Goal: Transaction & Acquisition: Purchase product/service

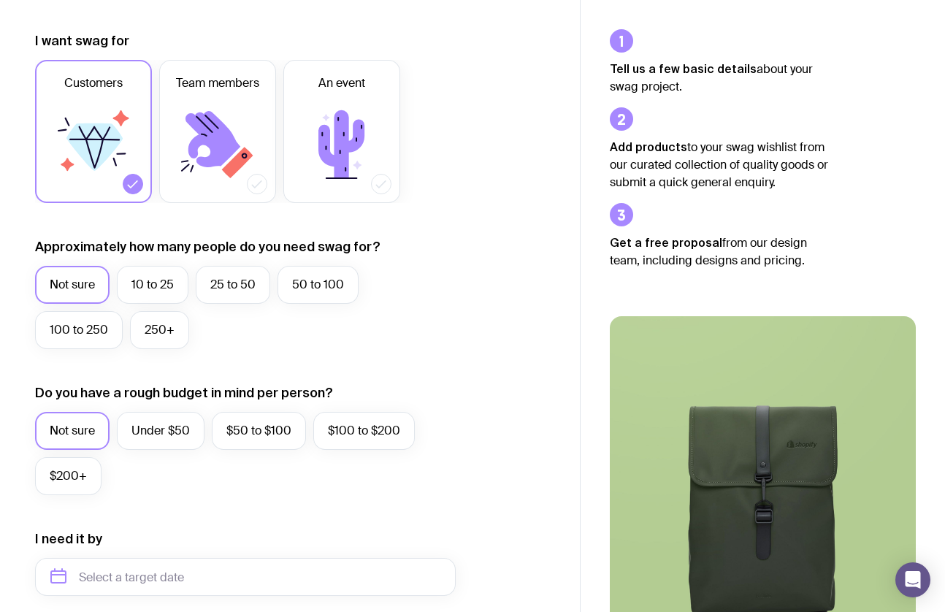
scroll to position [188, 0]
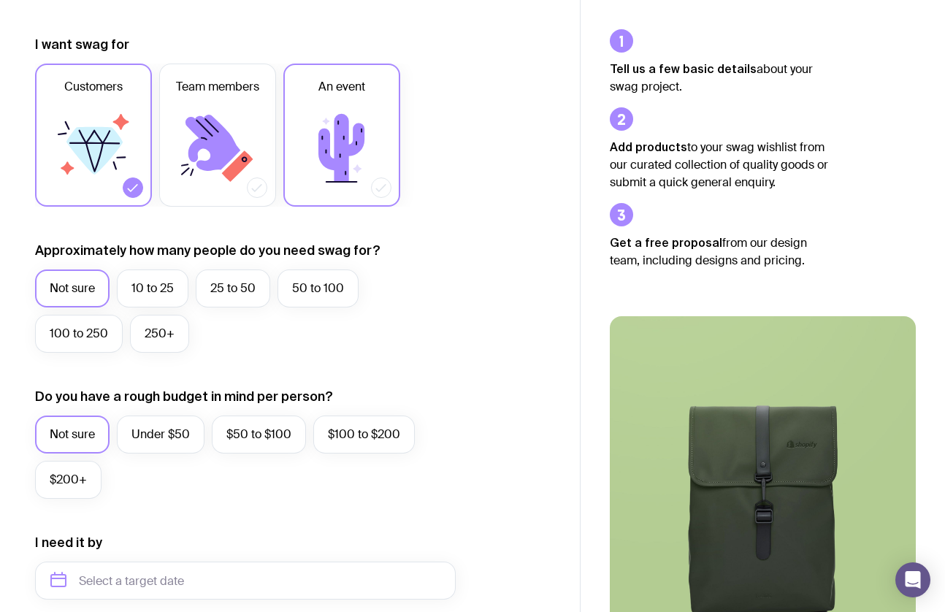
click at [334, 180] on icon at bounding box center [342, 148] width 88 height 88
click at [0, 0] on input "An event" at bounding box center [0, 0] width 0 height 0
click at [99, 337] on label "100 to 250" at bounding box center [79, 334] width 88 height 38
click at [0, 0] on input "100 to 250" at bounding box center [0, 0] width 0 height 0
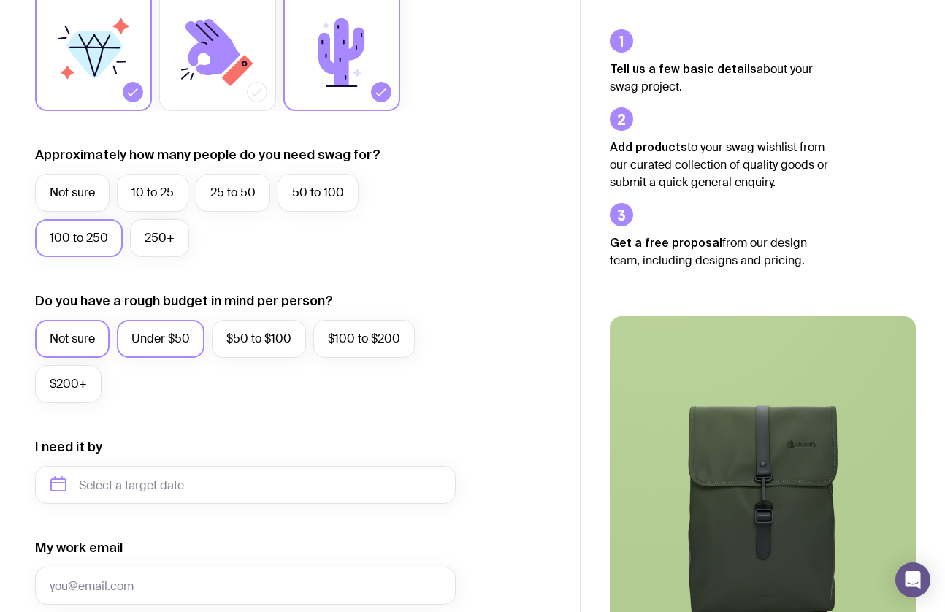
scroll to position [284, 0]
click at [80, 339] on label "Not sure" at bounding box center [72, 338] width 74 height 38
click at [0, 0] on input "Not sure" at bounding box center [0, 0] width 0 height 0
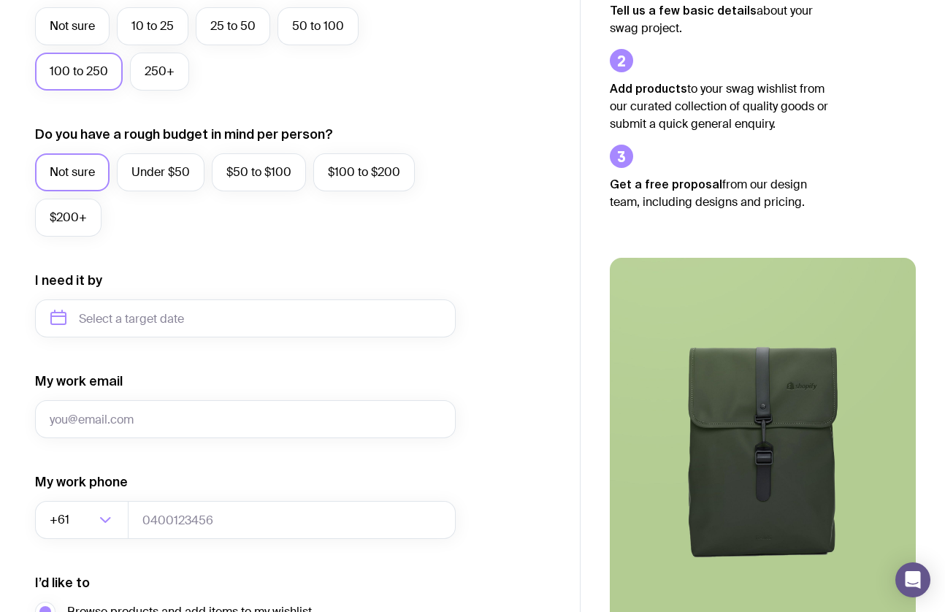
scroll to position [507, 0]
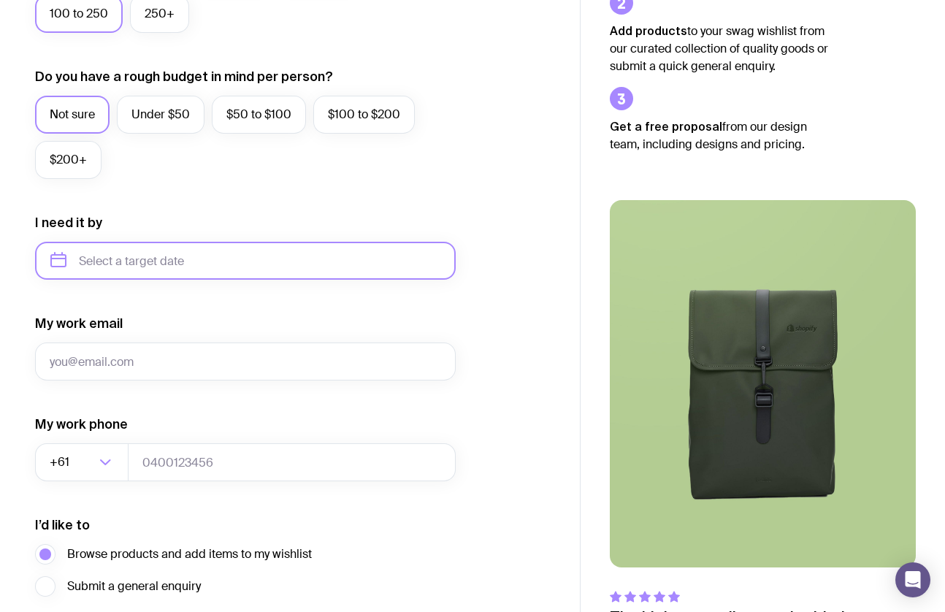
click at [120, 265] on input "text" at bounding box center [245, 261] width 420 height 38
click at [101, 435] on button "Oct" at bounding box center [127, 440] width 53 height 29
type input "[DATE]"
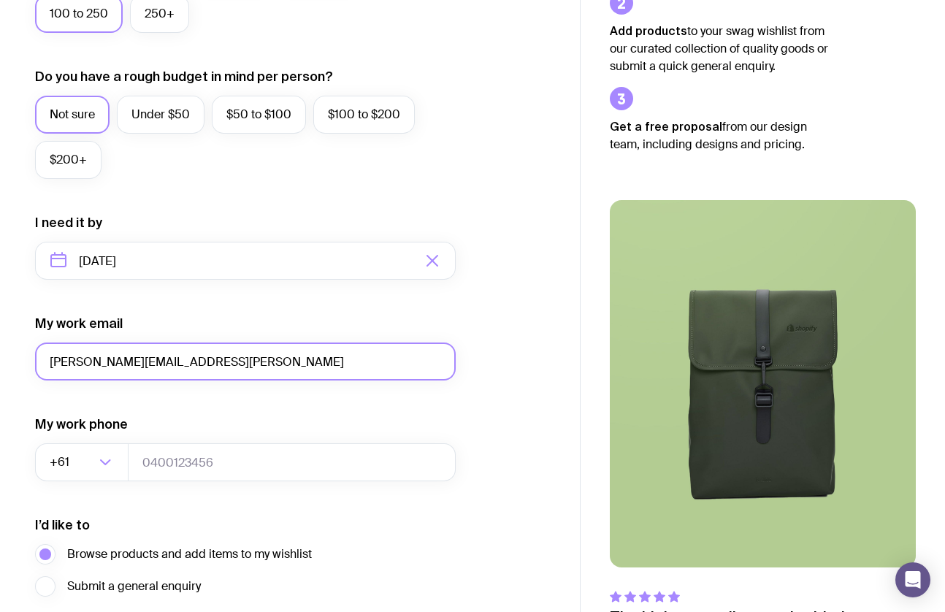
type input "[PERSON_NAME][EMAIL_ADDRESS][PERSON_NAME]"
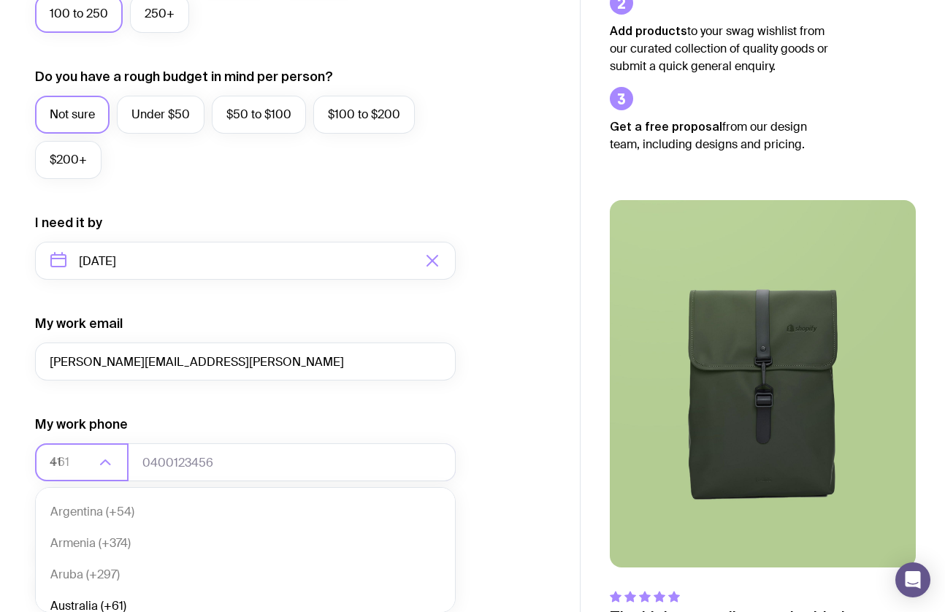
scroll to position [0, 0]
click at [131, 564] on li "[GEOGRAPHIC_DATA] (+41)" at bounding box center [245, 569] width 419 height 31
type input "41"
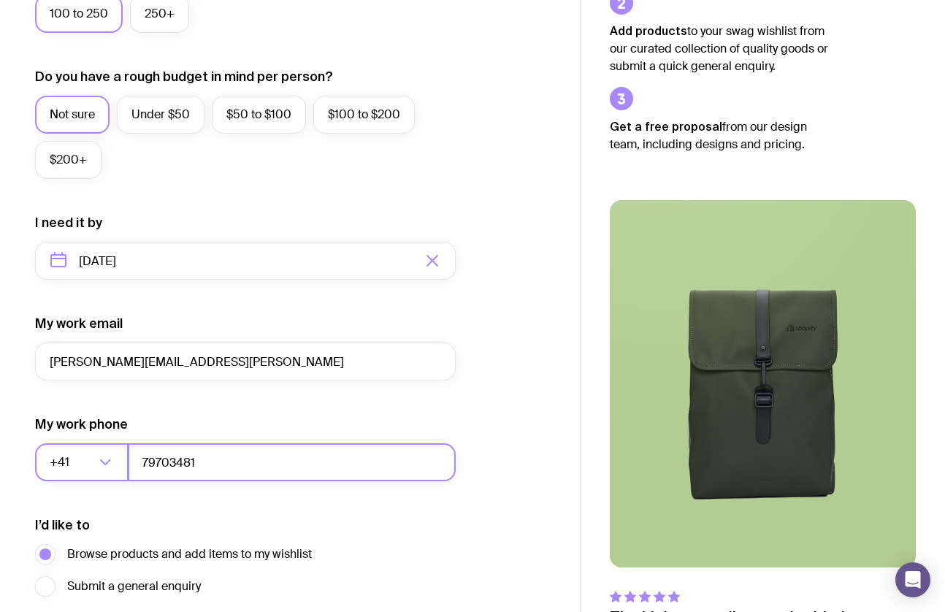
type input "797034819"
click at [255, 516] on div "I’d like to Browse products and add items to my wishlist Submit a general enqui…" at bounding box center [245, 556] width 420 height 80
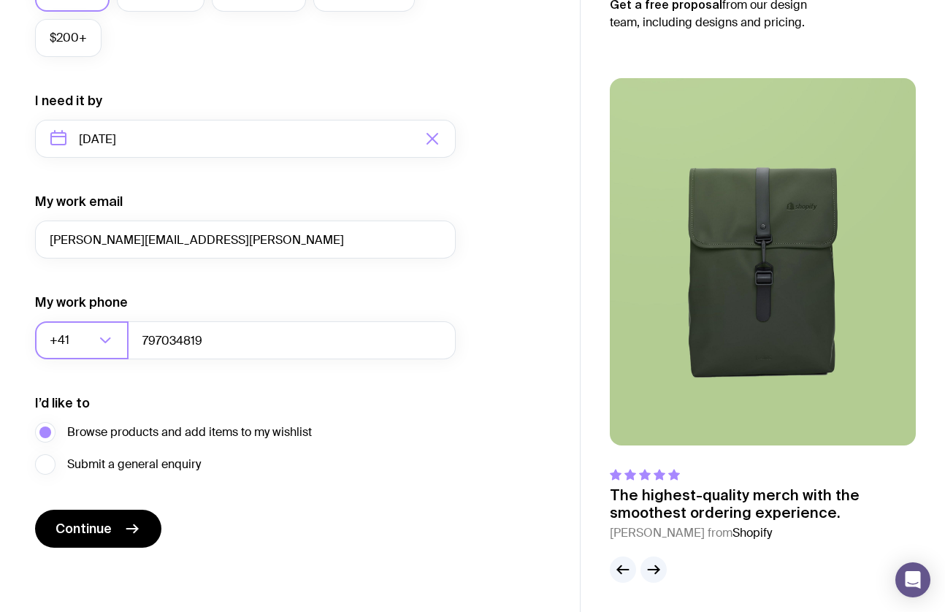
scroll to position [629, 0]
click at [95, 539] on button "Continue" at bounding box center [98, 529] width 126 height 38
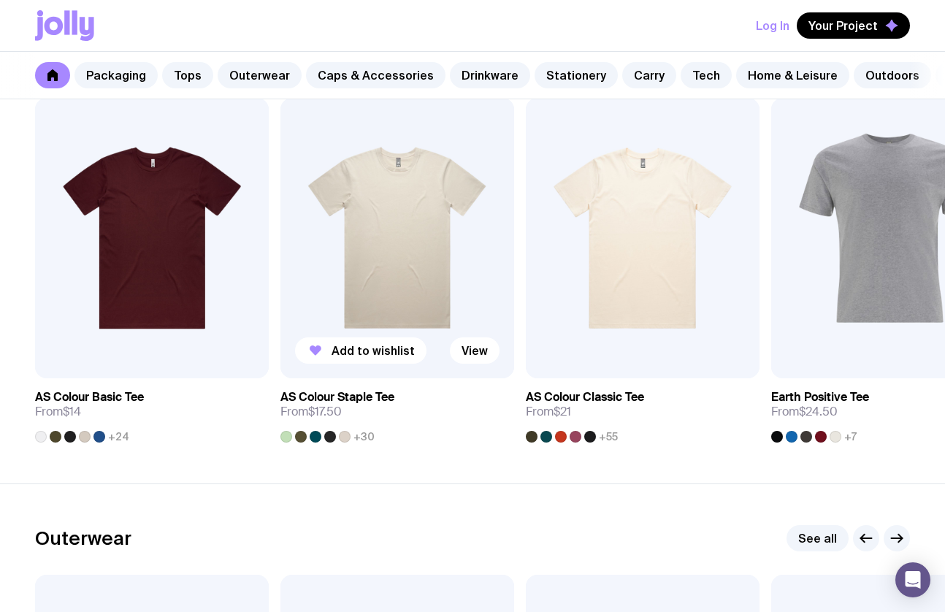
scroll to position [772, 0]
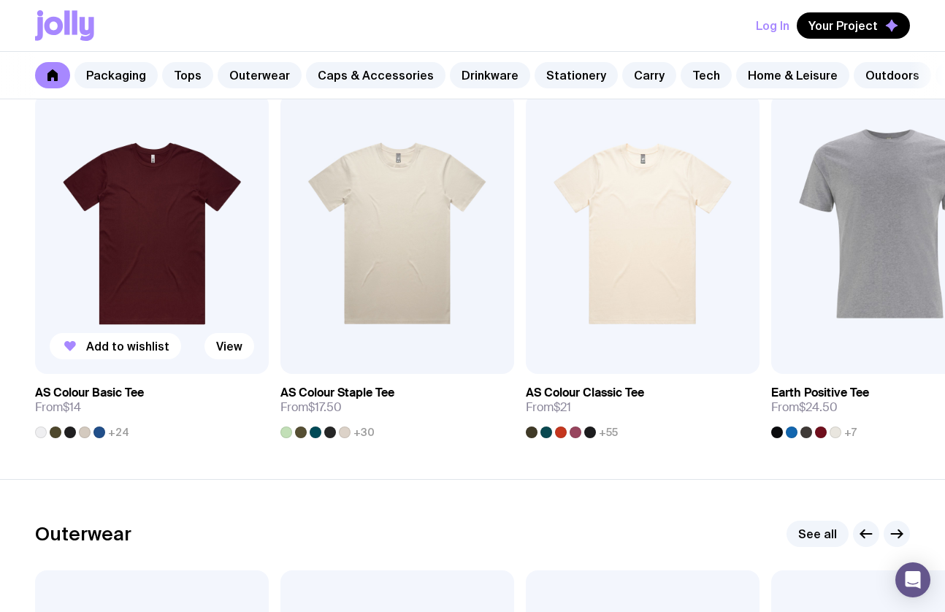
click at [144, 215] on img at bounding box center [152, 233] width 234 height 280
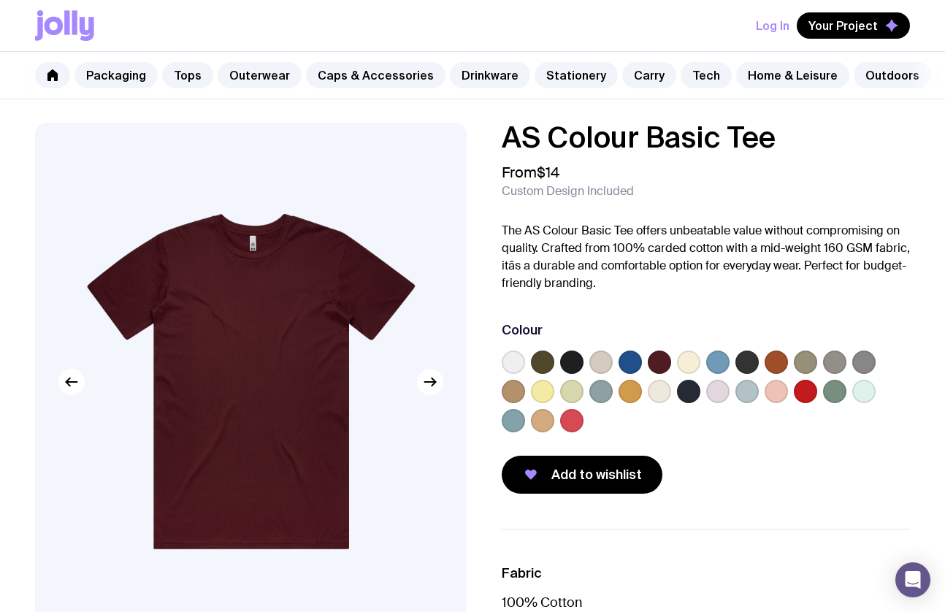
click at [607, 366] on label at bounding box center [600, 361] width 23 height 23
click at [0, 0] on input "radio" at bounding box center [0, 0] width 0 height 0
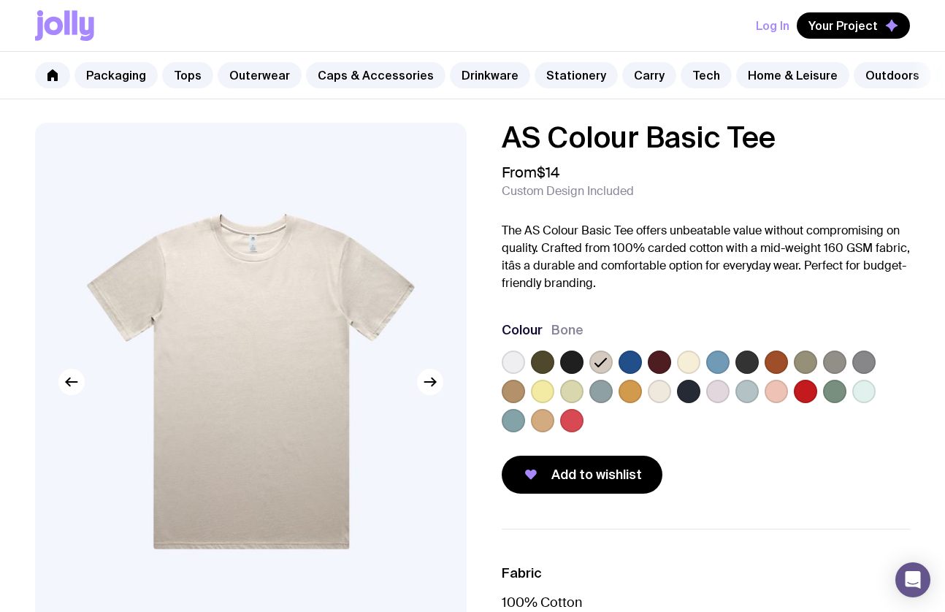
click at [618, 396] on div at bounding box center [629, 391] width 23 height 23
click at [569, 391] on label at bounding box center [571, 391] width 23 height 23
click at [0, 0] on input "radio" at bounding box center [0, 0] width 0 height 0
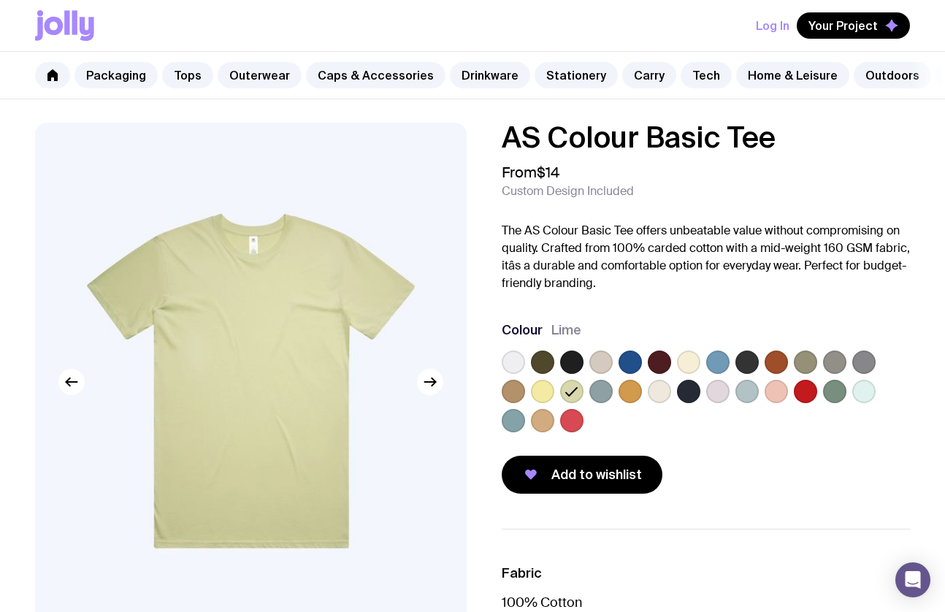
click at [540, 421] on label at bounding box center [542, 420] width 23 height 23
click at [0, 0] on input "radio" at bounding box center [0, 0] width 0 height 0
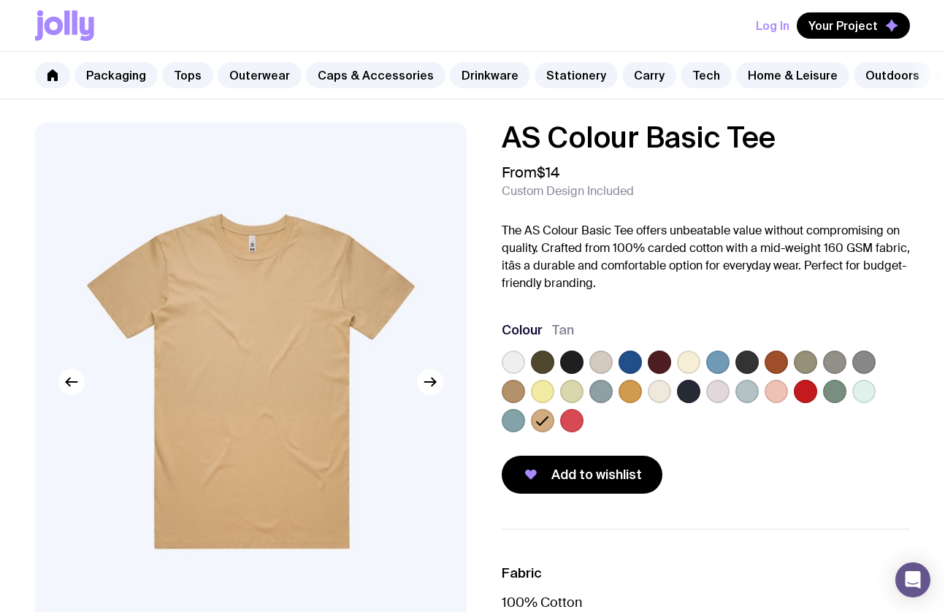
click at [516, 418] on label at bounding box center [513, 420] width 23 height 23
click at [0, 0] on input "radio" at bounding box center [0, 0] width 0 height 0
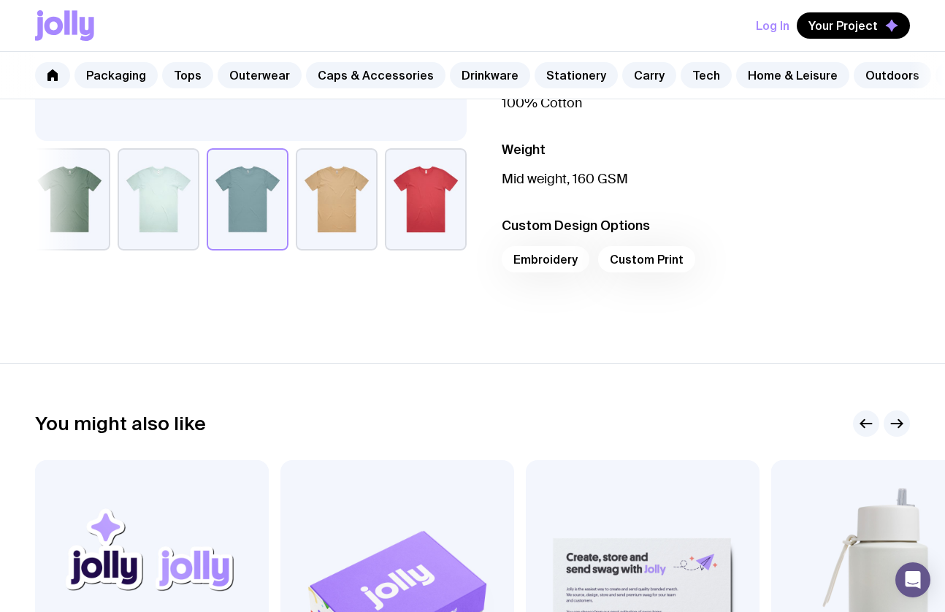
scroll to position [491, 0]
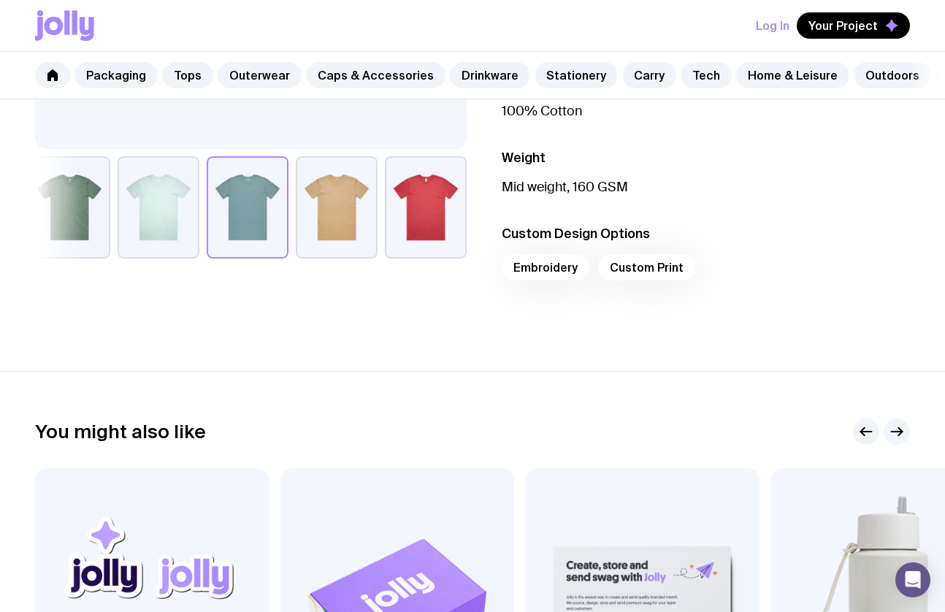
click at [647, 271] on div "Embroidery Custom Print" at bounding box center [706, 271] width 408 height 35
click at [631, 267] on div "Embroidery Custom Print" at bounding box center [706, 271] width 408 height 35
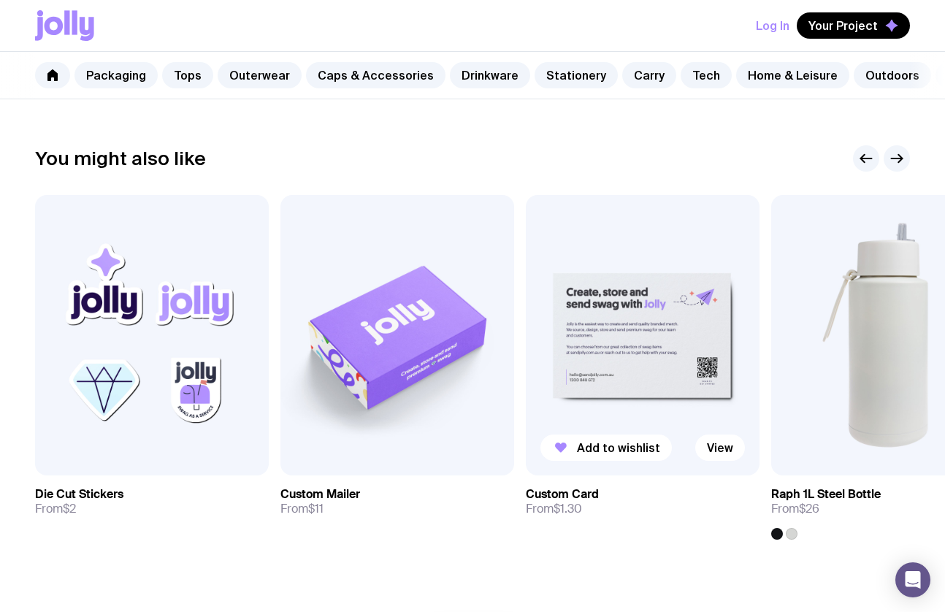
scroll to position [755, 0]
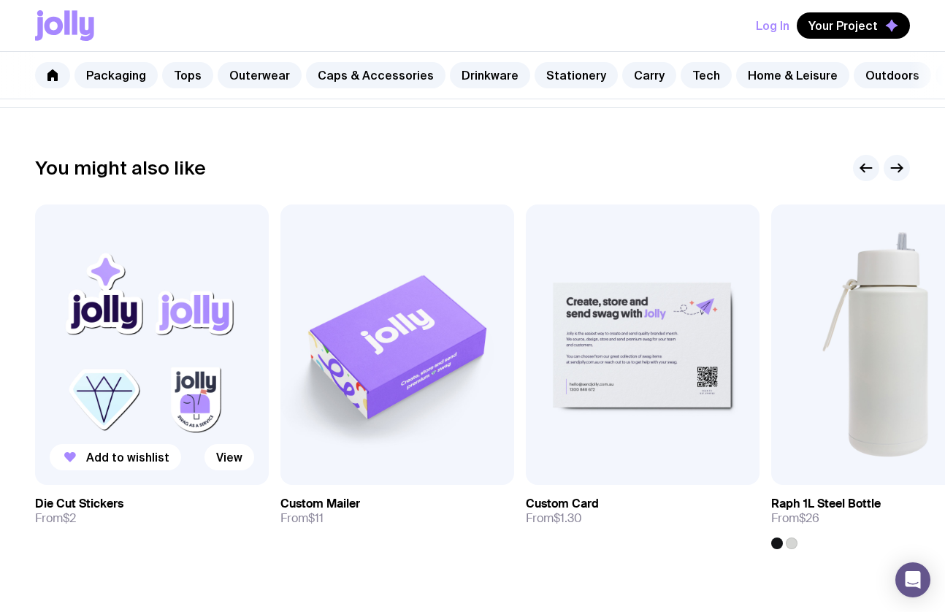
click at [180, 337] on img at bounding box center [152, 344] width 234 height 280
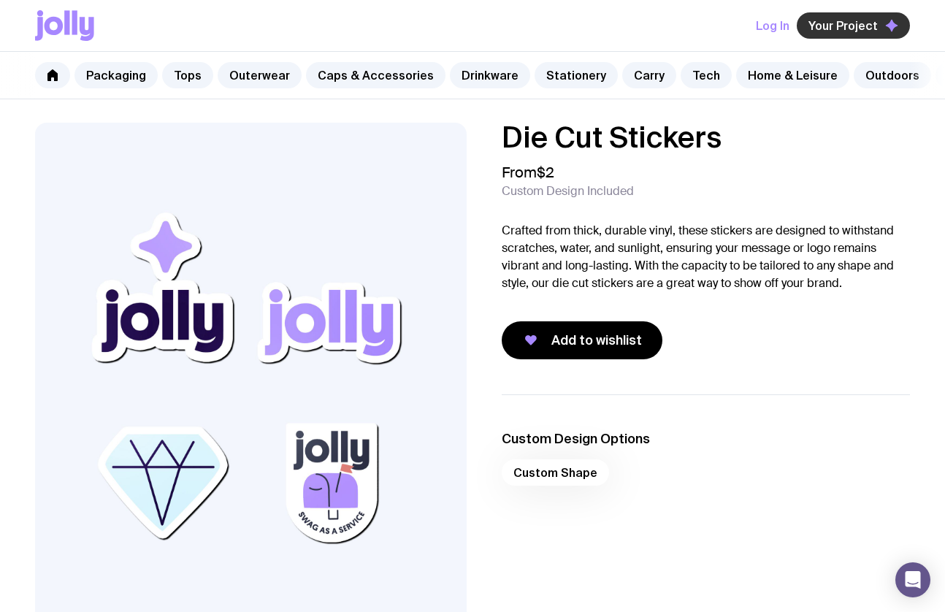
click at [859, 26] on span "Your Project" at bounding box center [842, 25] width 69 height 15
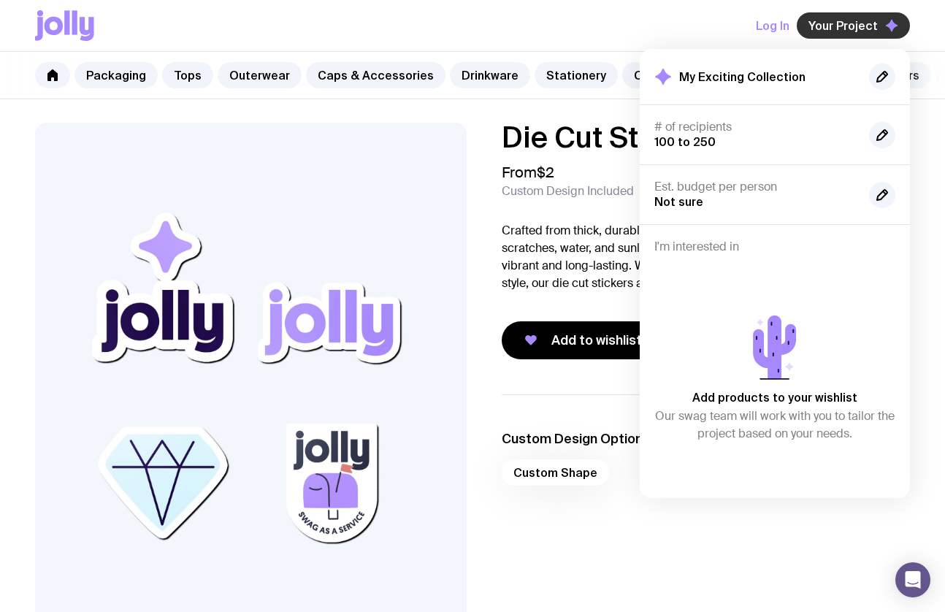
click at [858, 25] on span "Your Project" at bounding box center [842, 25] width 69 height 15
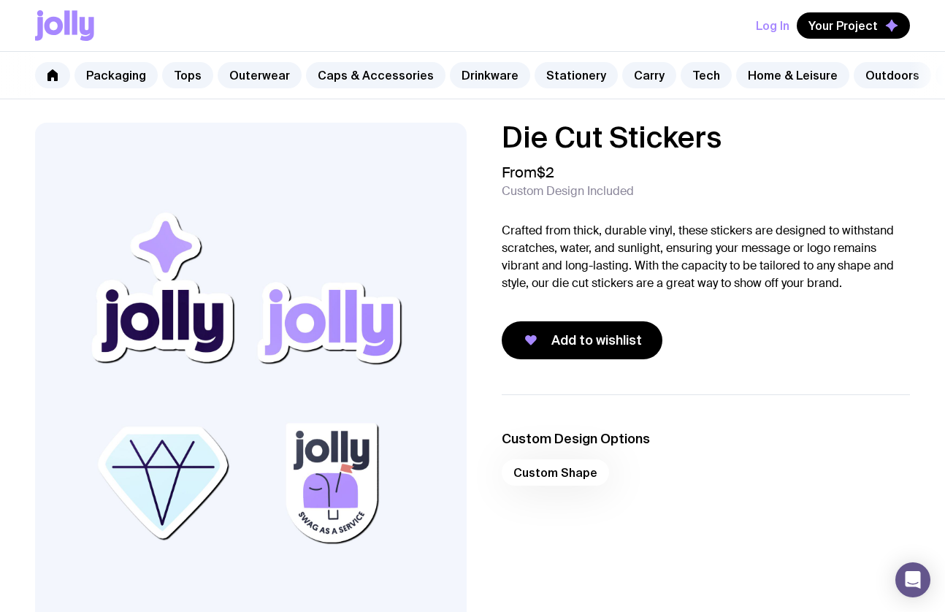
click at [784, 22] on button "Log In" at bounding box center [773, 25] width 34 height 26
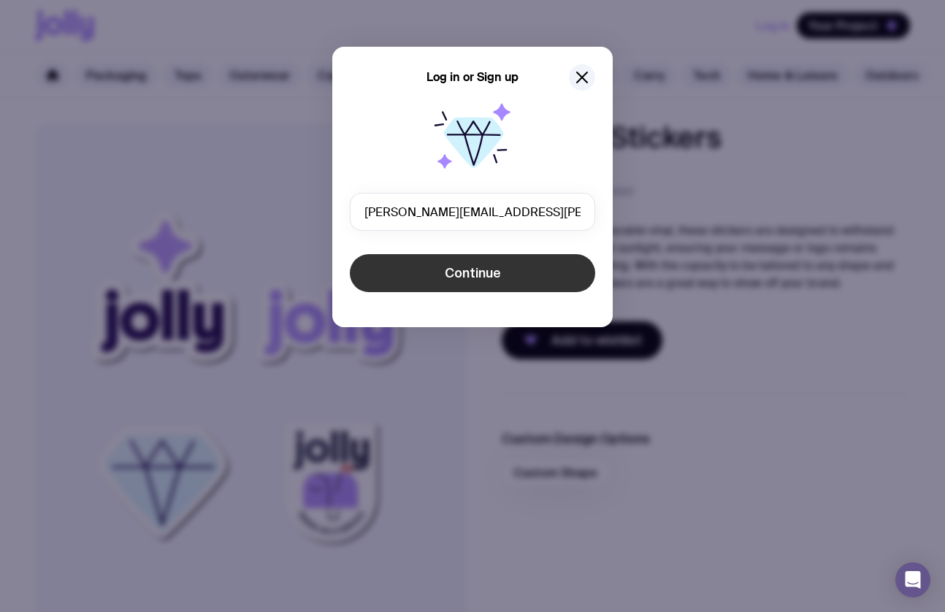
click at [492, 272] on span "Continue" at bounding box center [473, 273] width 56 height 18
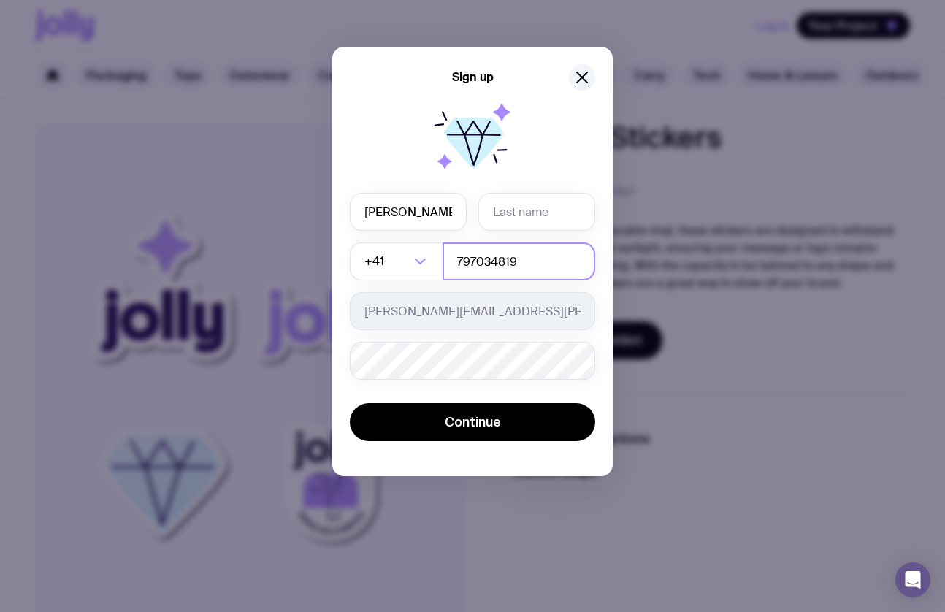
type input "[PERSON_NAME]"
type input "Hill"
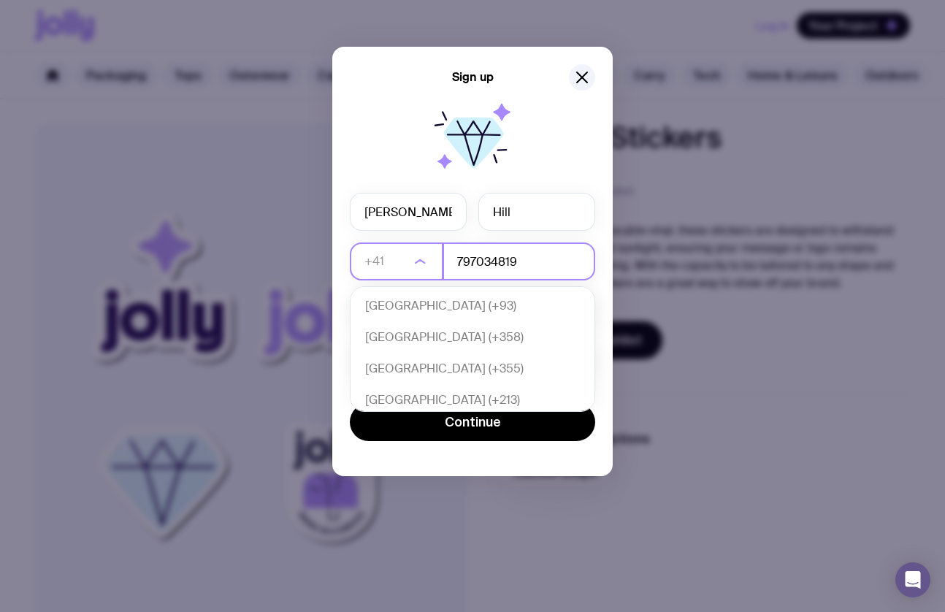
scroll to position [6562, 0]
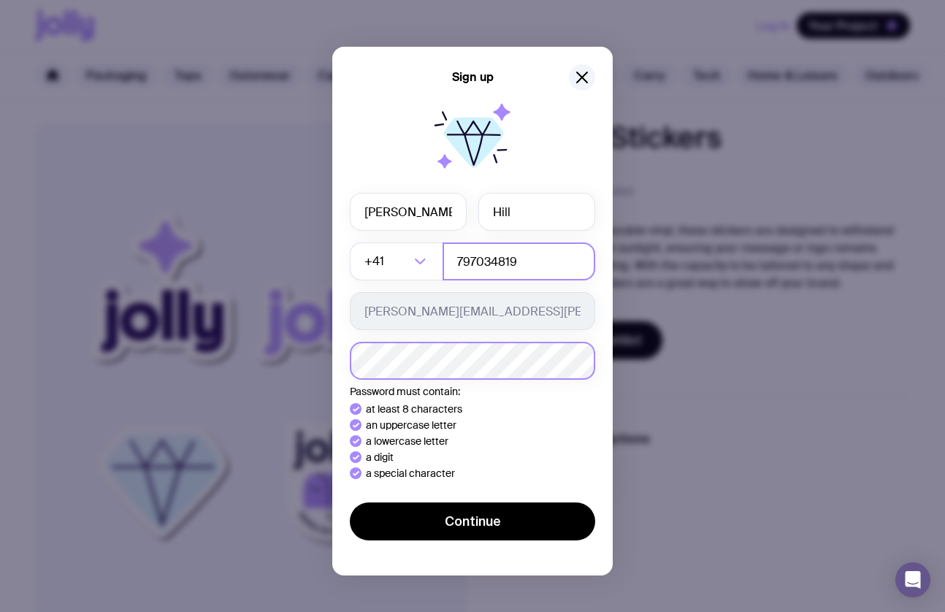
click at [472, 521] on button "Continue" at bounding box center [472, 521] width 245 height 38
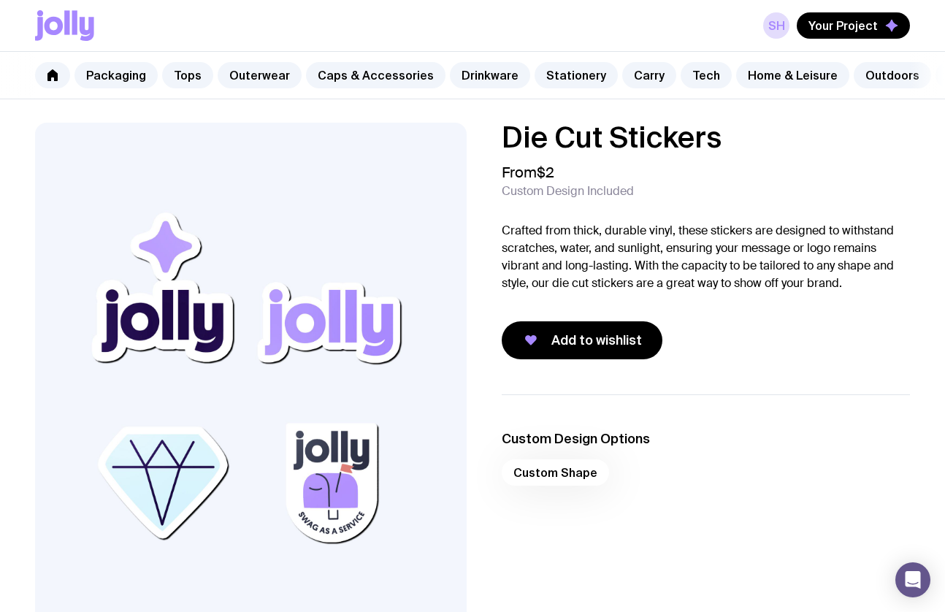
scroll to position [0, 0]
click at [120, 79] on link "Packaging" at bounding box center [115, 75] width 83 height 26
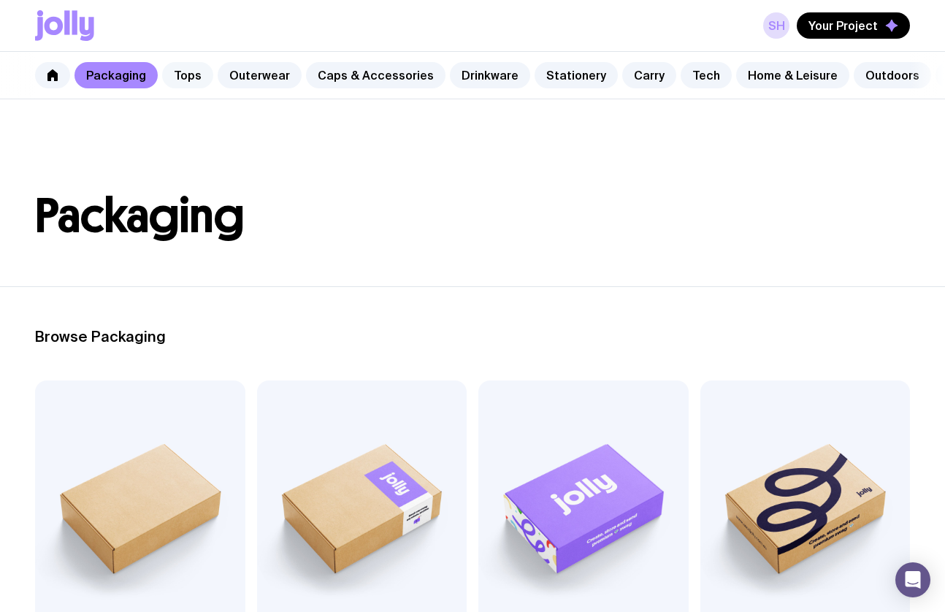
click at [176, 74] on link "Tops" at bounding box center [187, 75] width 51 height 26
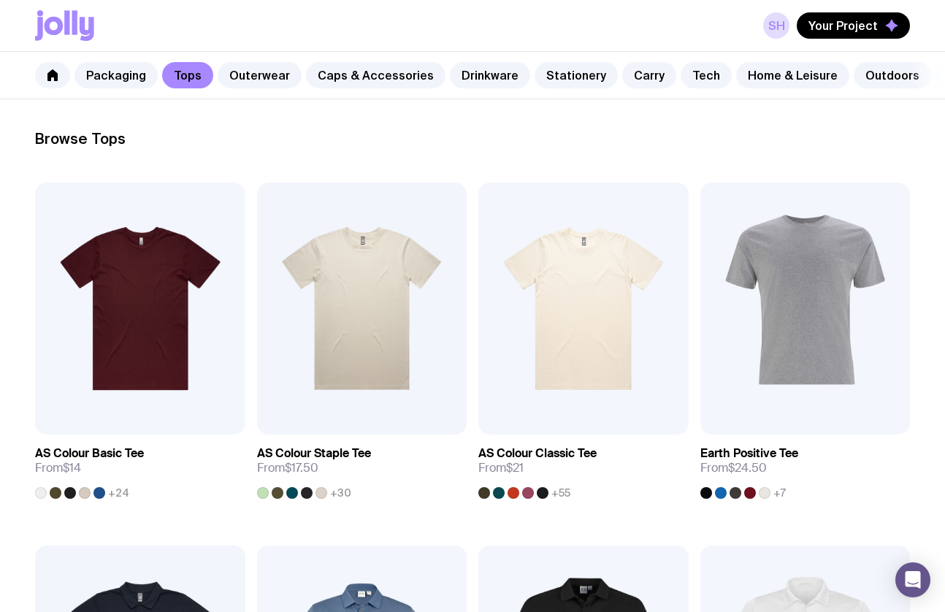
scroll to position [199, 0]
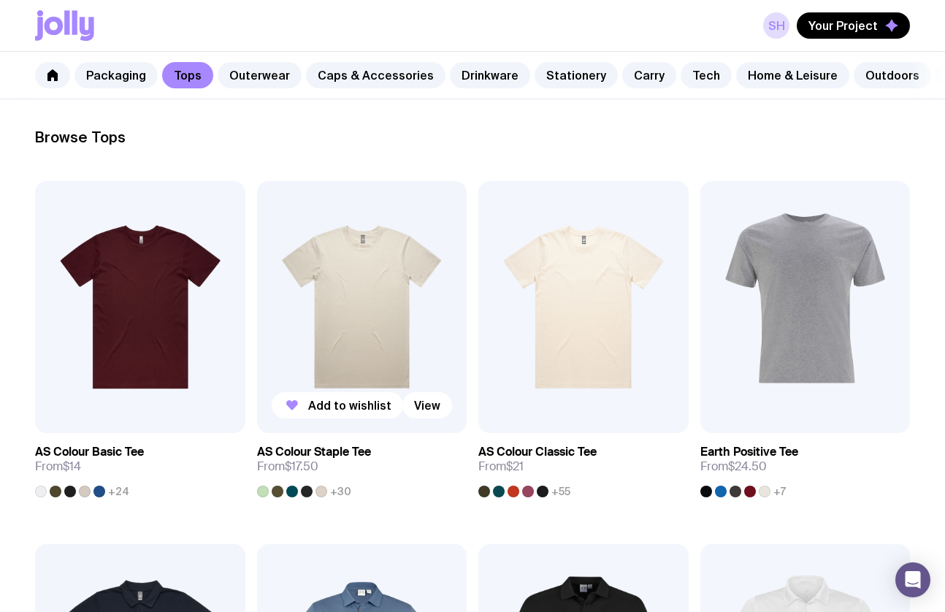
click at [354, 280] on img at bounding box center [362, 307] width 210 height 252
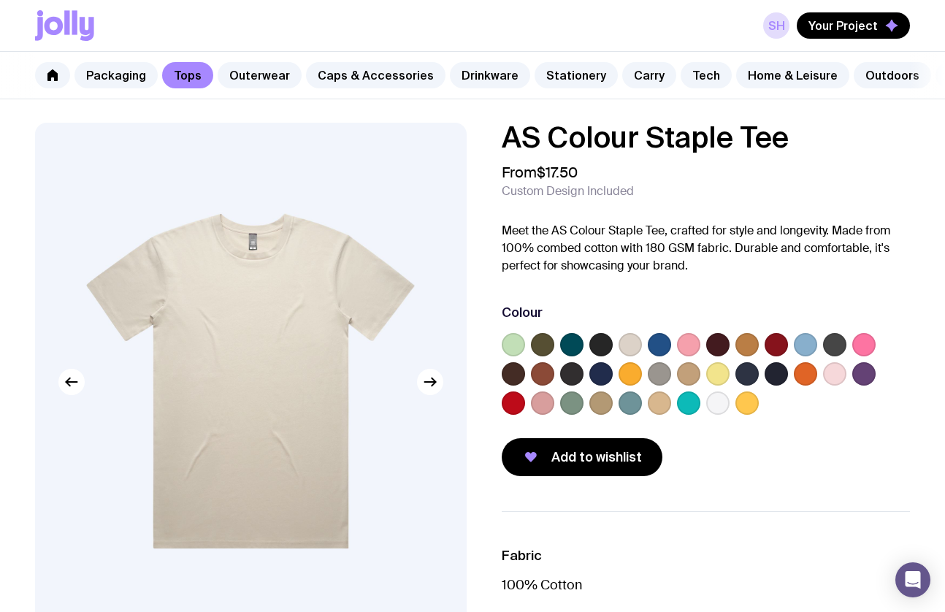
scroll to position [199, 0]
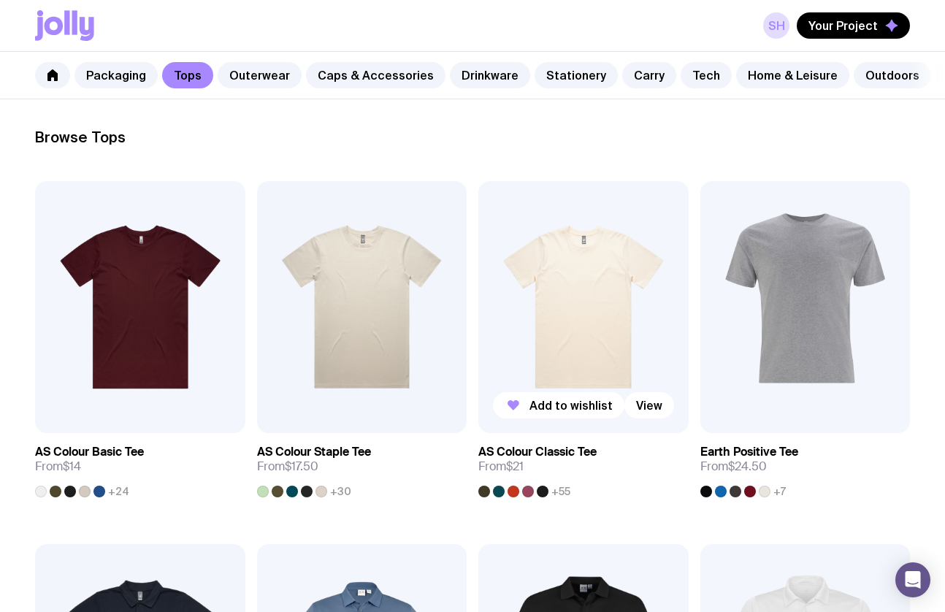
click at [545, 373] on img at bounding box center [583, 307] width 210 height 252
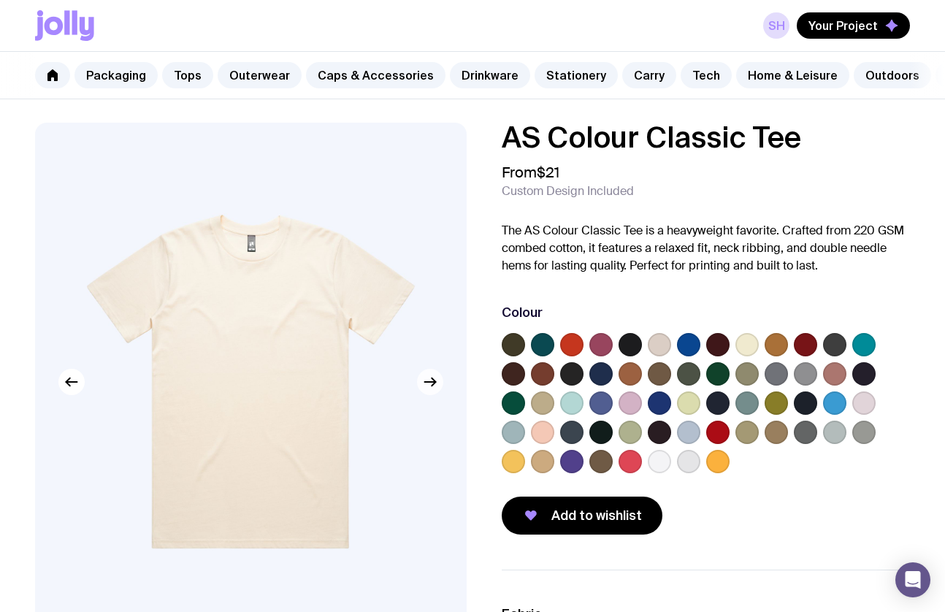
click at [434, 383] on icon "button" at bounding box center [433, 381] width 4 height 8
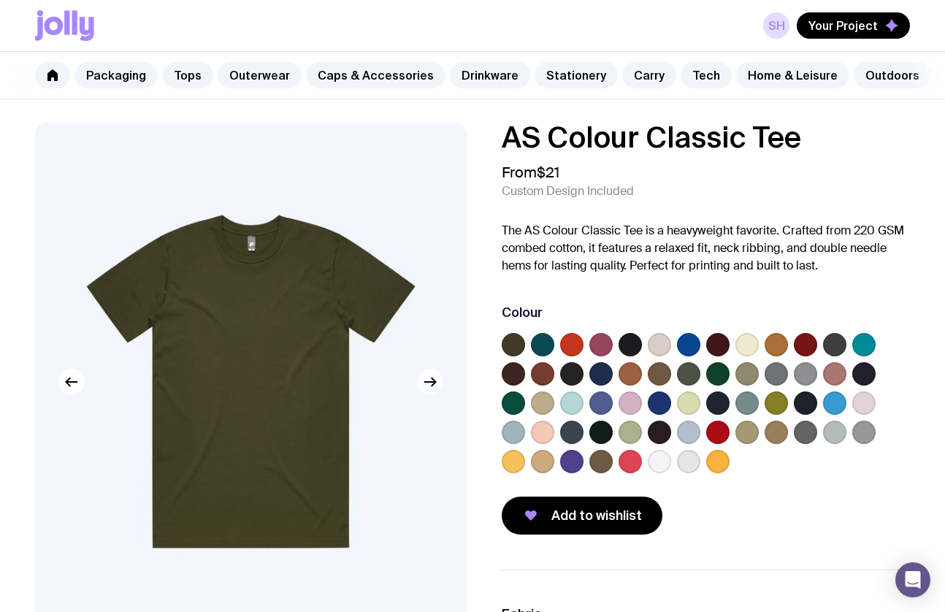
click at [434, 383] on icon "button" at bounding box center [433, 381] width 4 height 8
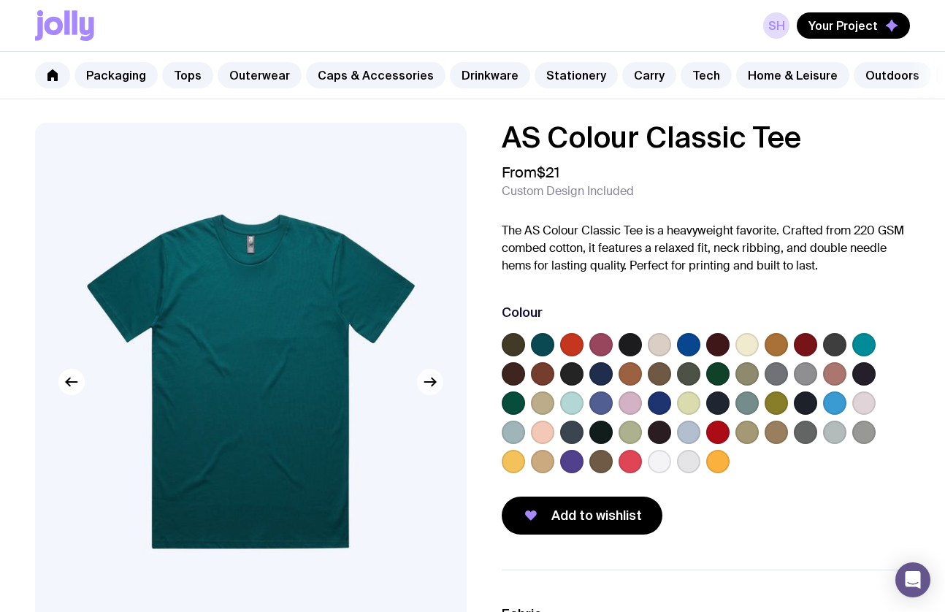
click at [434, 383] on icon "button" at bounding box center [433, 381] width 4 height 8
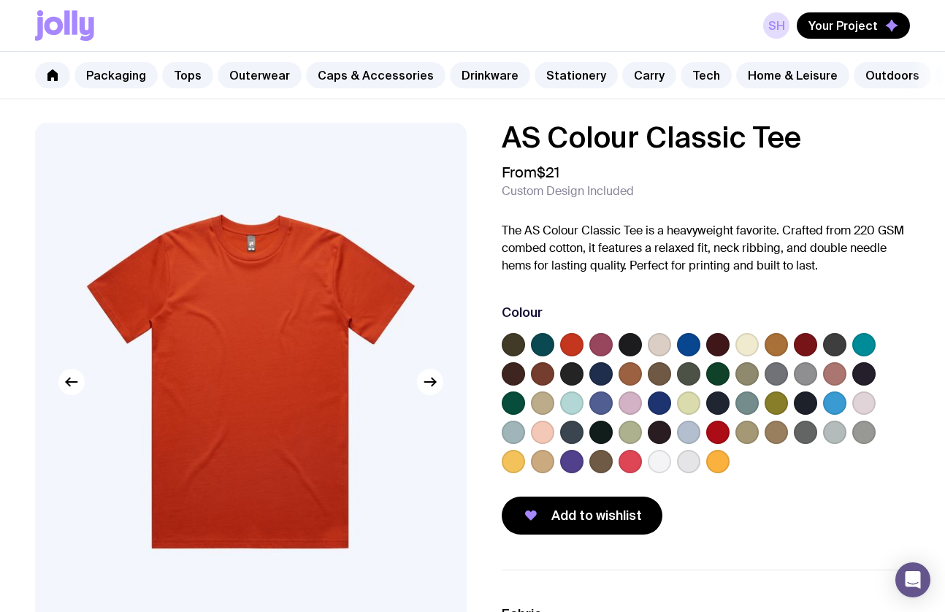
click at [656, 460] on label at bounding box center [659, 461] width 23 height 23
click at [0, 0] on input "radio" at bounding box center [0, 0] width 0 height 0
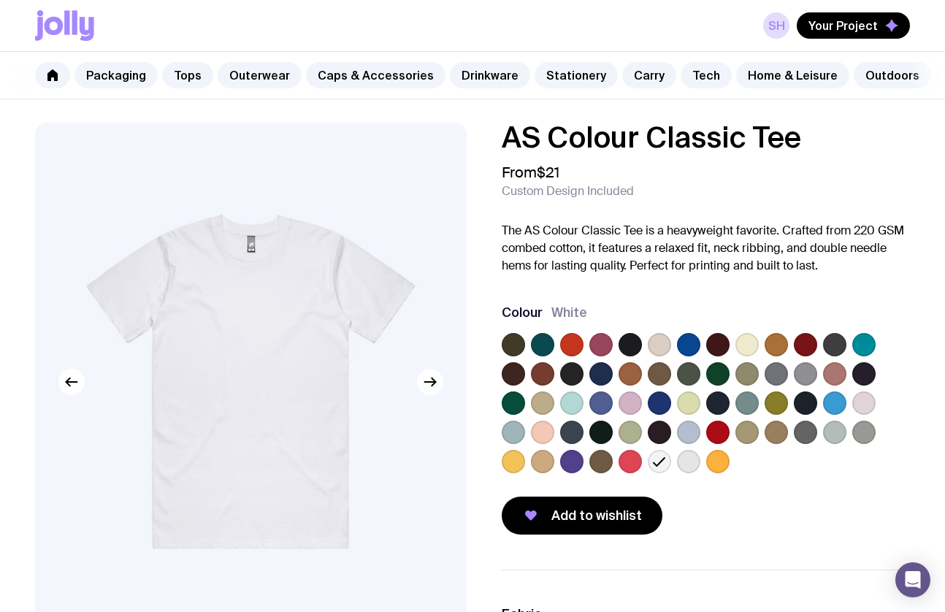
click at [570, 401] on label at bounding box center [571, 402] width 23 height 23
click at [0, 0] on input "radio" at bounding box center [0, 0] width 0 height 0
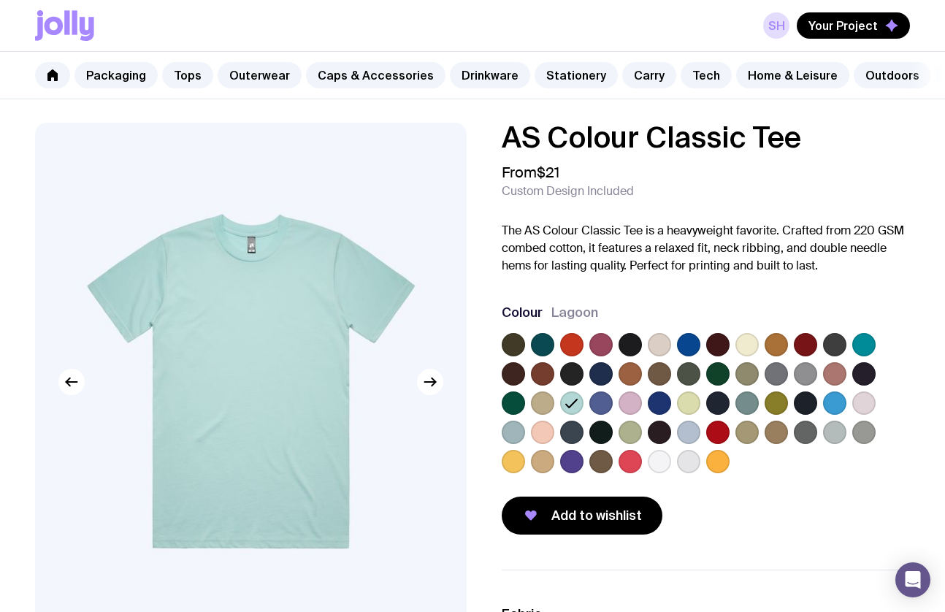
click at [545, 431] on label at bounding box center [542, 431] width 23 height 23
click at [0, 0] on input "radio" at bounding box center [0, 0] width 0 height 0
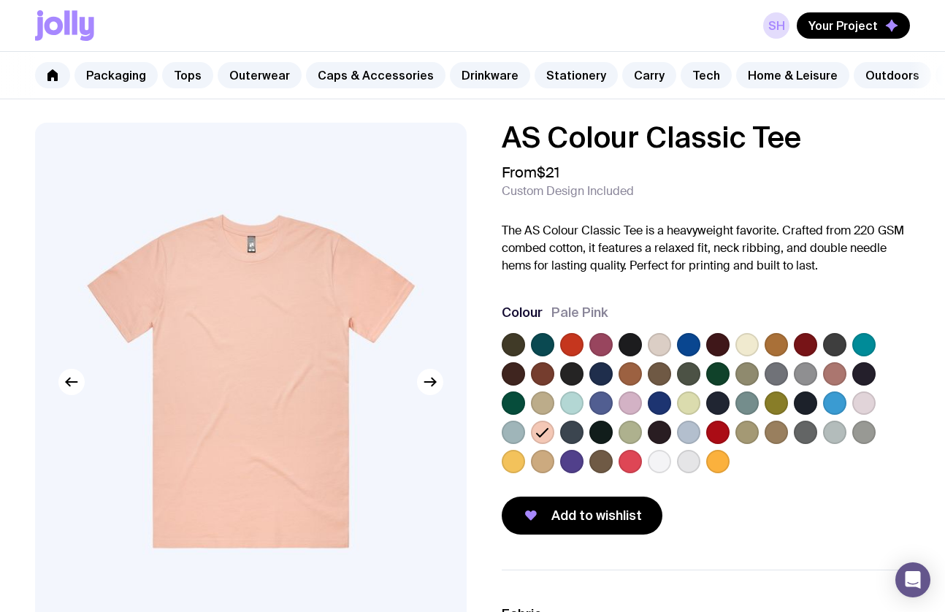
click at [662, 341] on label at bounding box center [659, 344] width 23 height 23
click at [0, 0] on input "radio" at bounding box center [0, 0] width 0 height 0
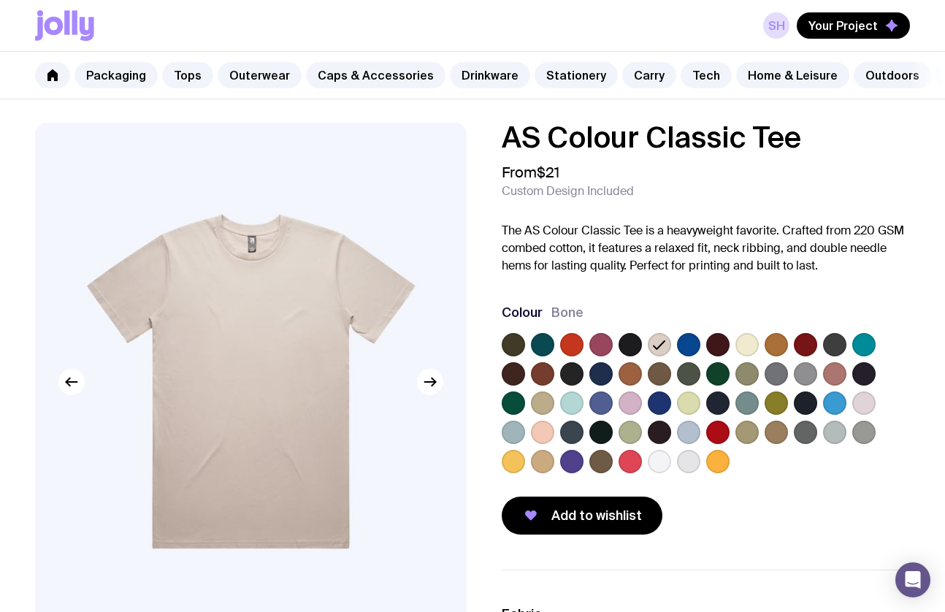
click at [742, 342] on label at bounding box center [746, 344] width 23 height 23
click at [0, 0] on input "radio" at bounding box center [0, 0] width 0 height 0
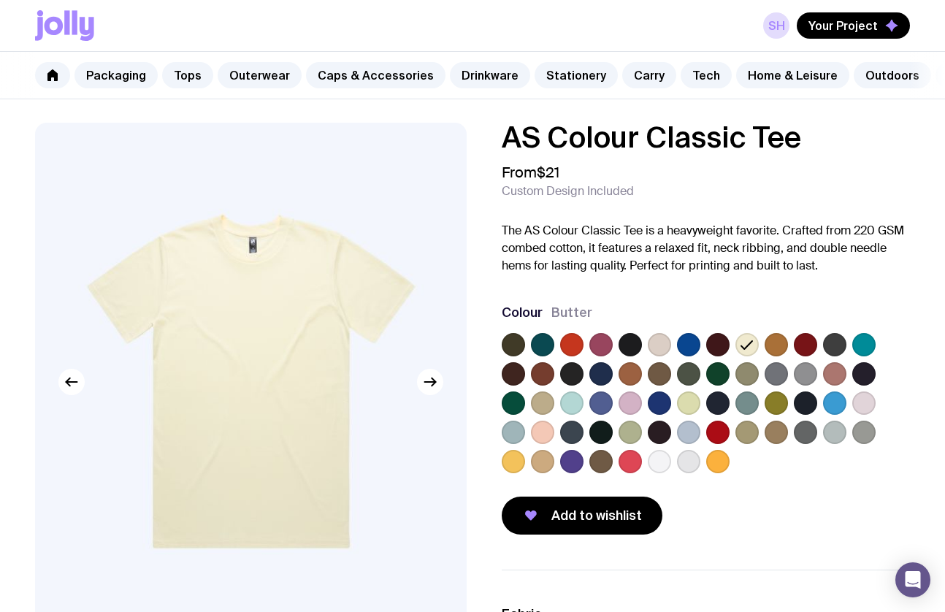
click at [661, 343] on label at bounding box center [659, 344] width 23 height 23
click at [0, 0] on input "radio" at bounding box center [0, 0] width 0 height 0
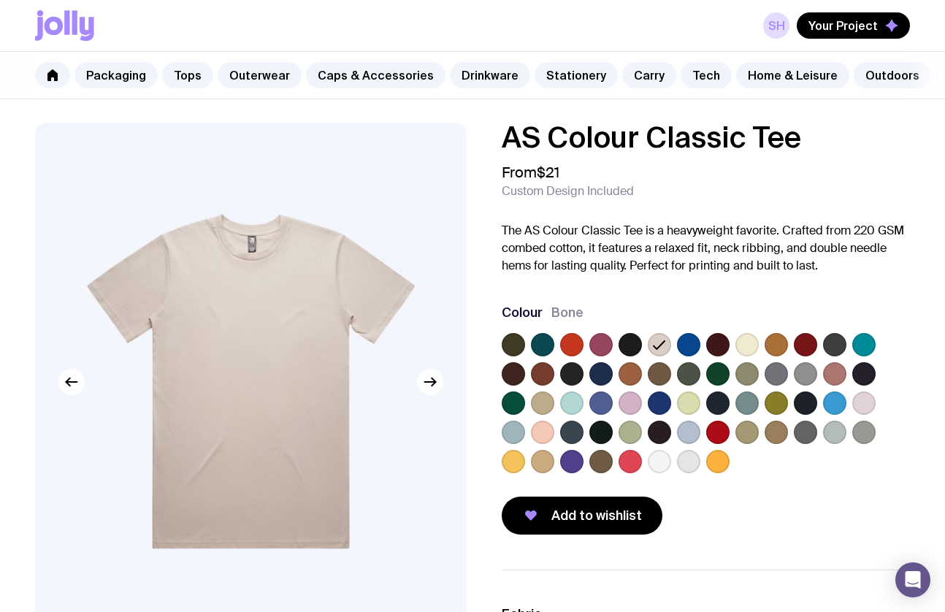
click at [718, 431] on label at bounding box center [717, 431] width 23 height 23
click at [0, 0] on input "radio" at bounding box center [0, 0] width 0 height 0
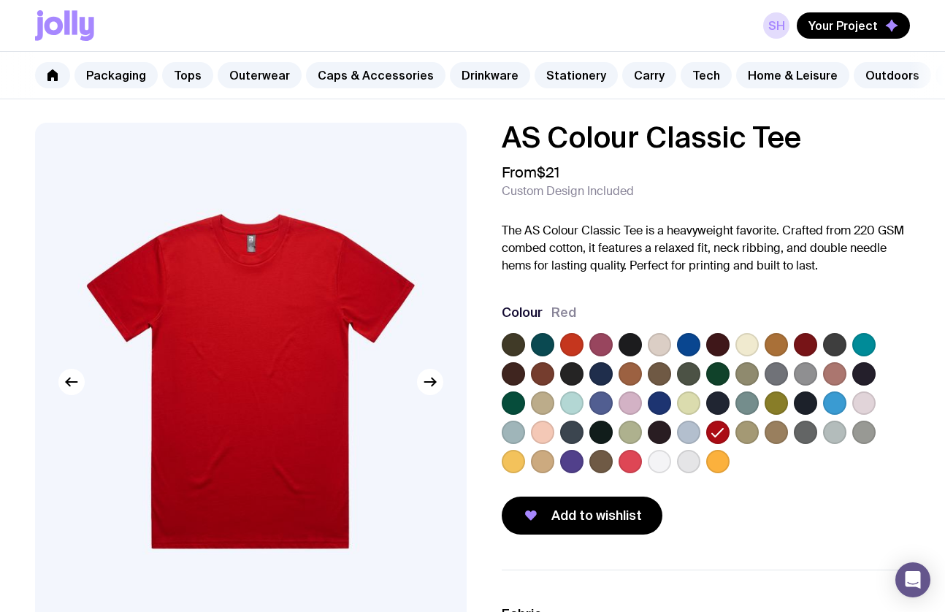
click at [746, 431] on label at bounding box center [746, 431] width 23 height 23
click at [0, 0] on input "radio" at bounding box center [0, 0] width 0 height 0
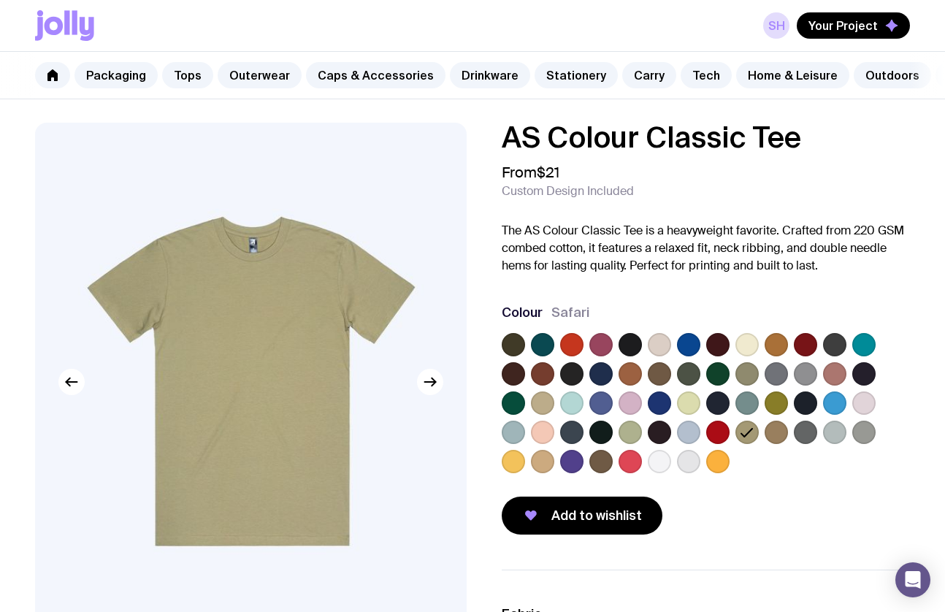
click at [796, 432] on label at bounding box center [805, 431] width 23 height 23
click at [0, 0] on input "radio" at bounding box center [0, 0] width 0 height 0
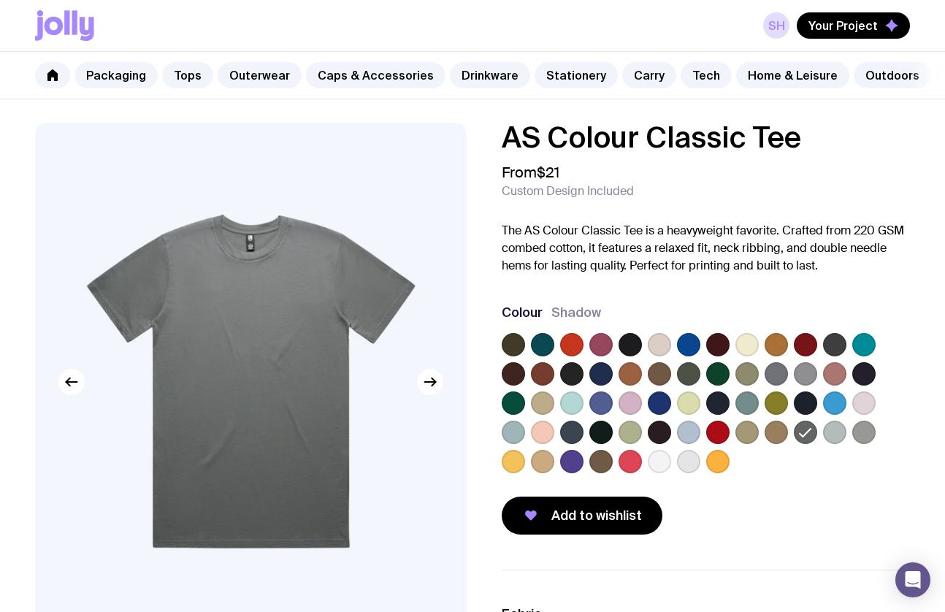
click at [836, 429] on label at bounding box center [834, 431] width 23 height 23
click at [0, 0] on input "radio" at bounding box center [0, 0] width 0 height 0
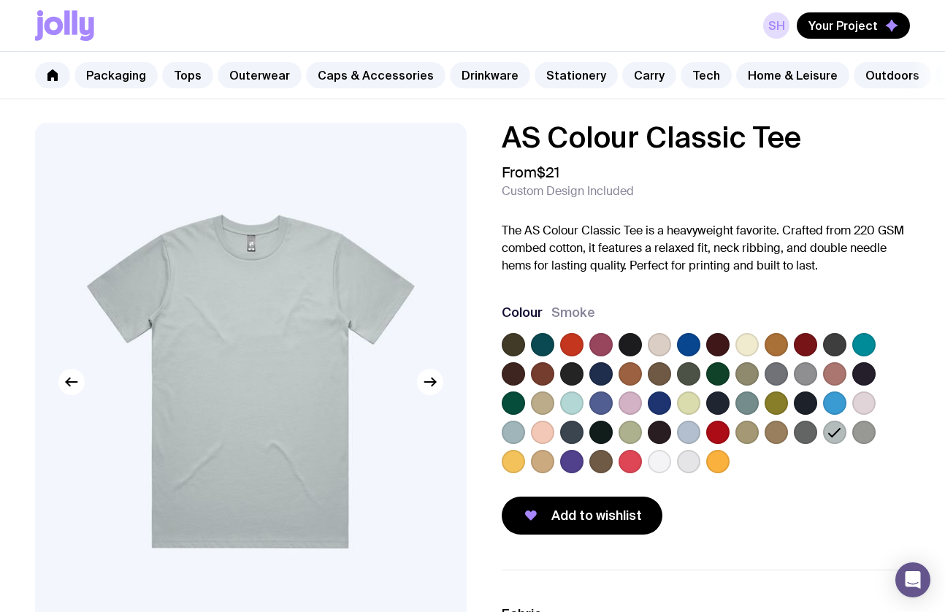
click at [516, 434] on label at bounding box center [513, 431] width 23 height 23
click at [0, 0] on input "radio" at bounding box center [0, 0] width 0 height 0
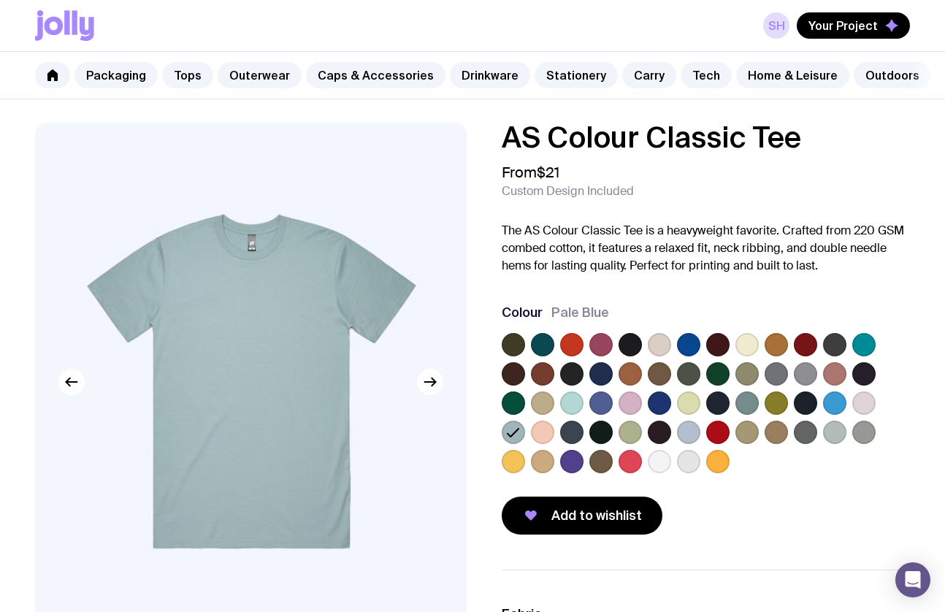
click at [508, 461] on label at bounding box center [513, 461] width 23 height 23
click at [0, 0] on input "radio" at bounding box center [0, 0] width 0 height 0
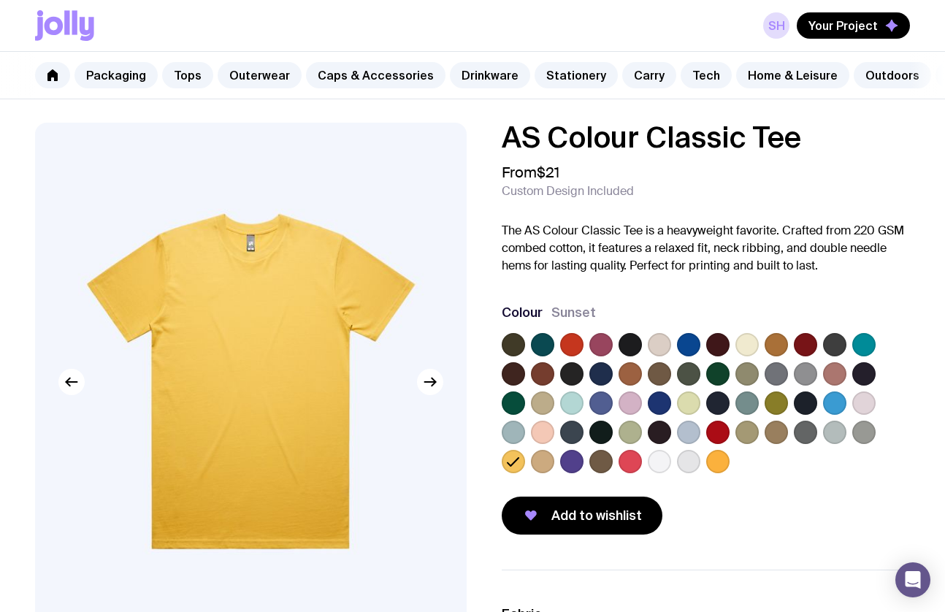
click at [515, 373] on label at bounding box center [513, 373] width 23 height 23
click at [0, 0] on input "radio" at bounding box center [0, 0] width 0 height 0
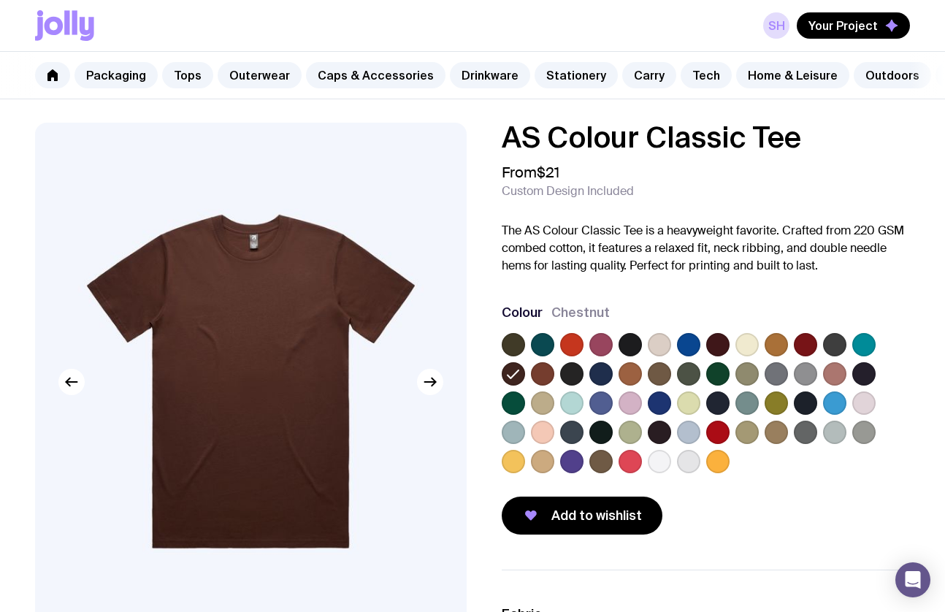
click at [521, 346] on label at bounding box center [513, 344] width 23 height 23
click at [0, 0] on input "radio" at bounding box center [0, 0] width 0 height 0
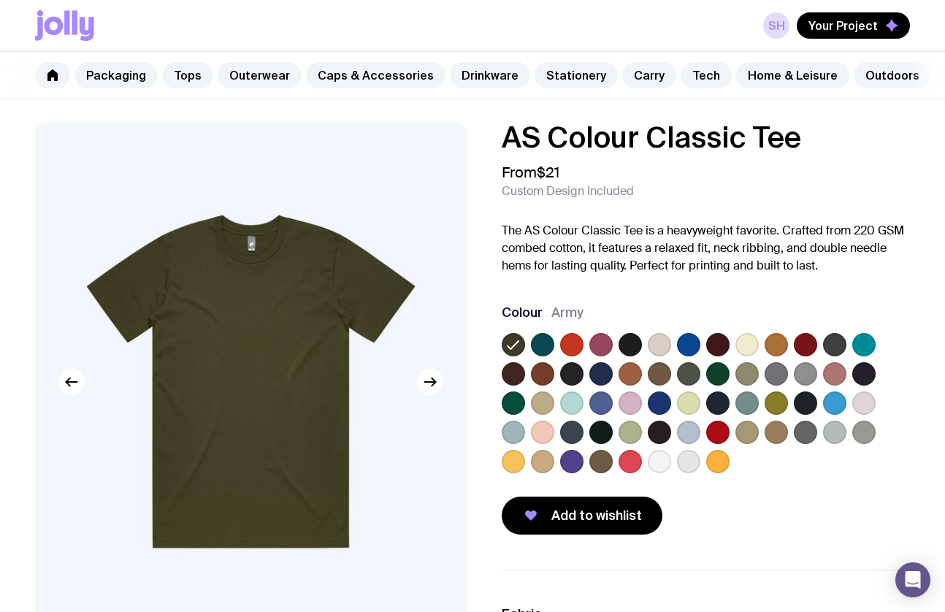
click at [546, 338] on label at bounding box center [542, 344] width 23 height 23
click at [0, 0] on input "radio" at bounding box center [0, 0] width 0 height 0
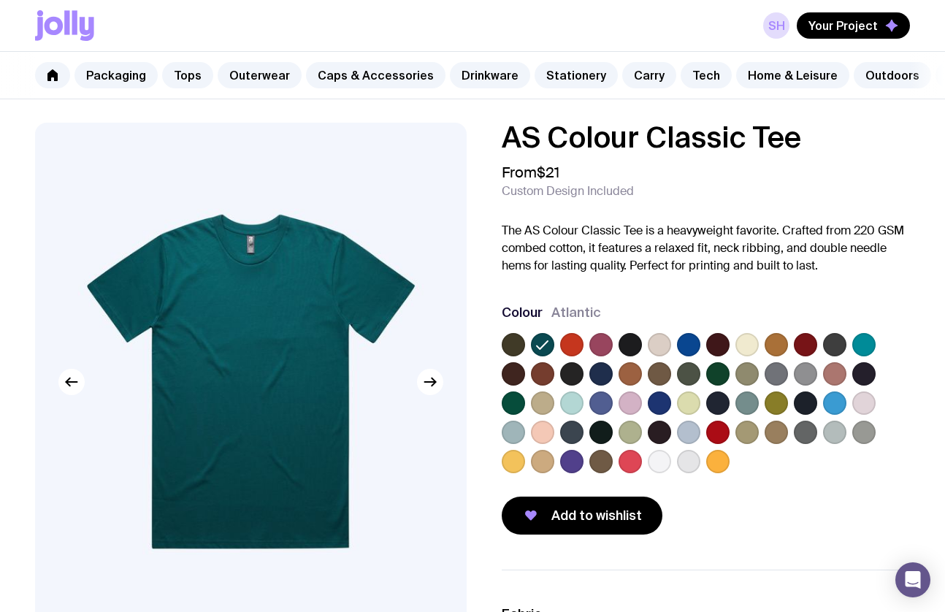
click at [570, 343] on label at bounding box center [571, 344] width 23 height 23
click at [0, 0] on input "radio" at bounding box center [0, 0] width 0 height 0
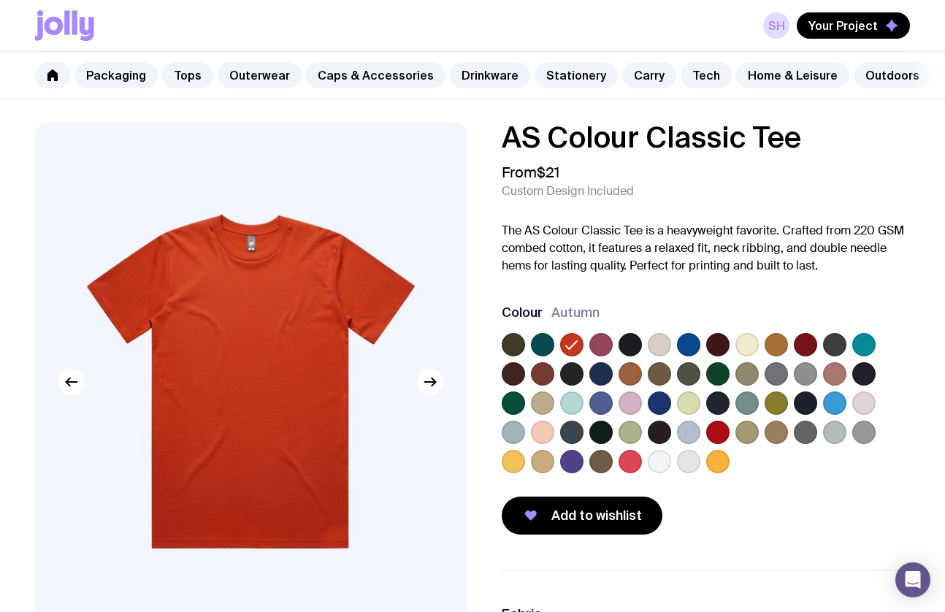
click at [751, 341] on label at bounding box center [746, 344] width 23 height 23
click at [0, 0] on input "radio" at bounding box center [0, 0] width 0 height 0
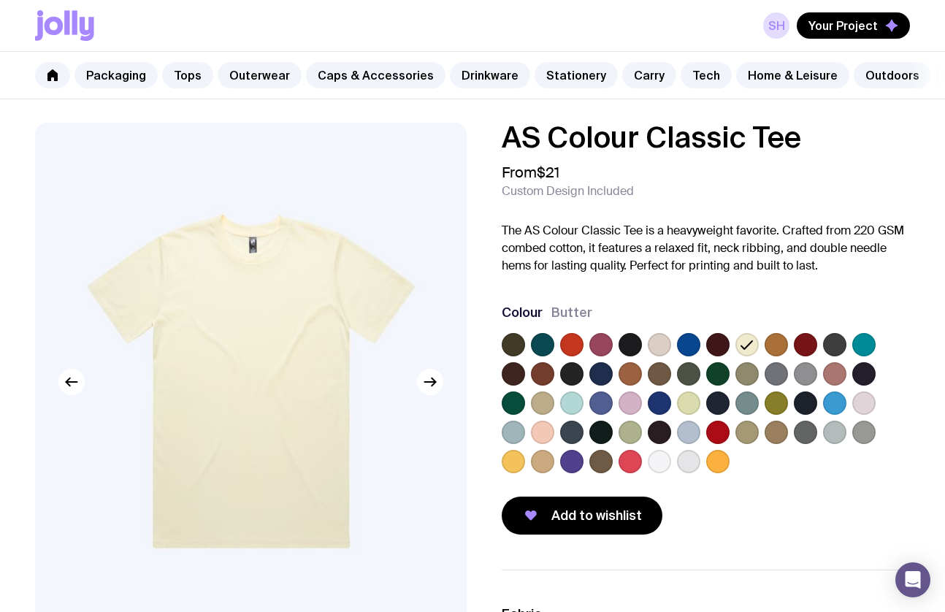
click at [656, 342] on label at bounding box center [659, 344] width 23 height 23
click at [0, 0] on input "radio" at bounding box center [0, 0] width 0 height 0
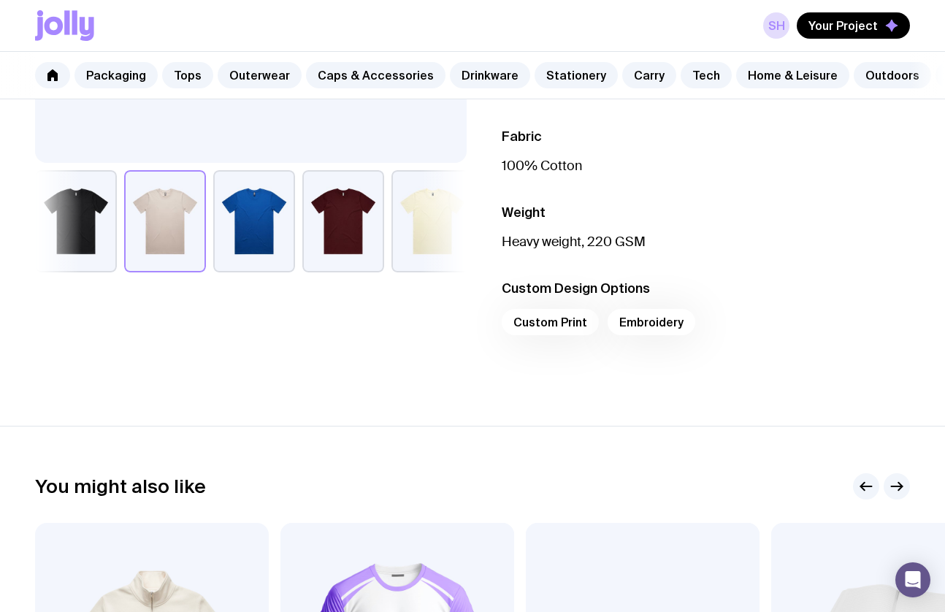
click at [531, 327] on div "Custom Print Embroidery" at bounding box center [706, 326] width 408 height 35
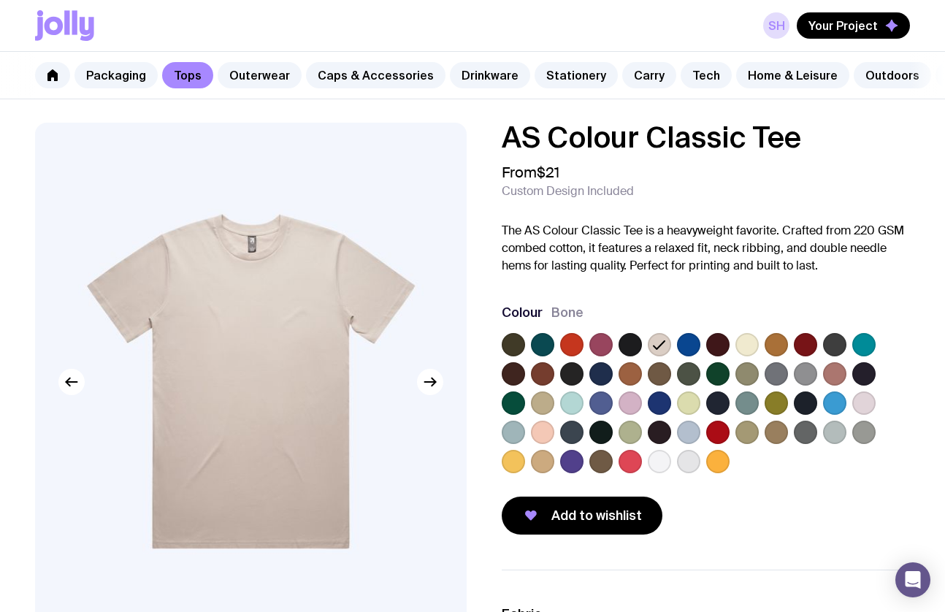
scroll to position [199, 0]
